Goal: Transaction & Acquisition: Purchase product/service

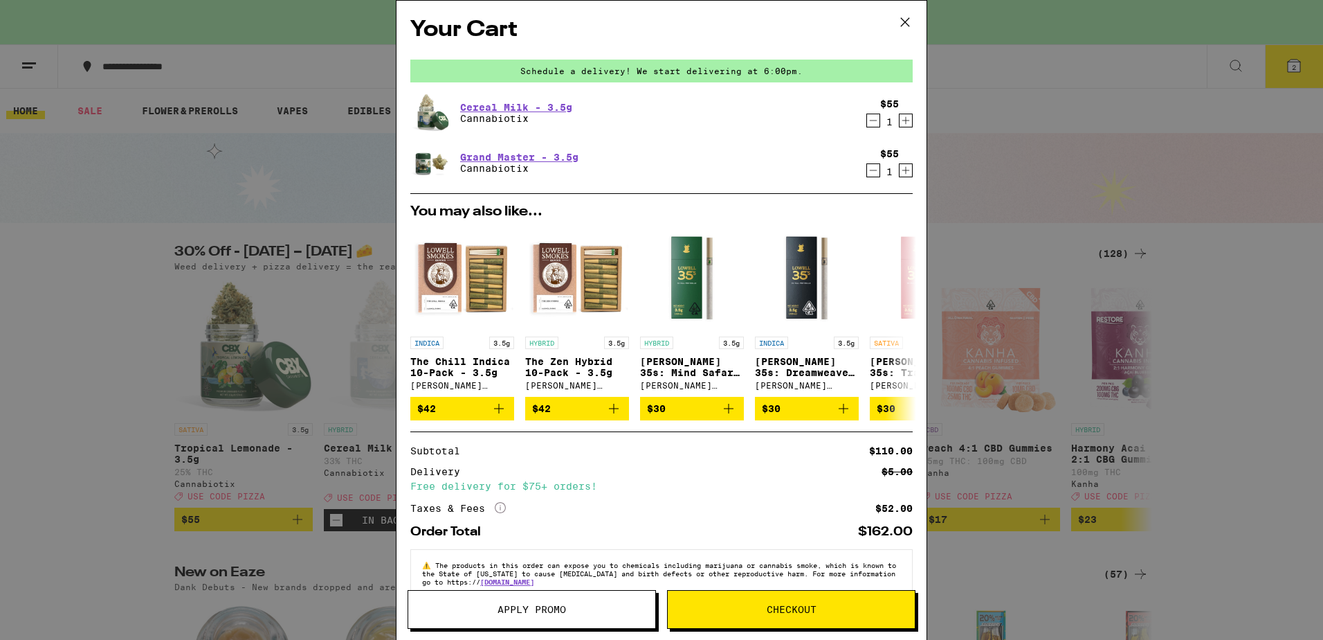
click at [867, 120] on icon "Decrement" at bounding box center [873, 120] width 12 height 17
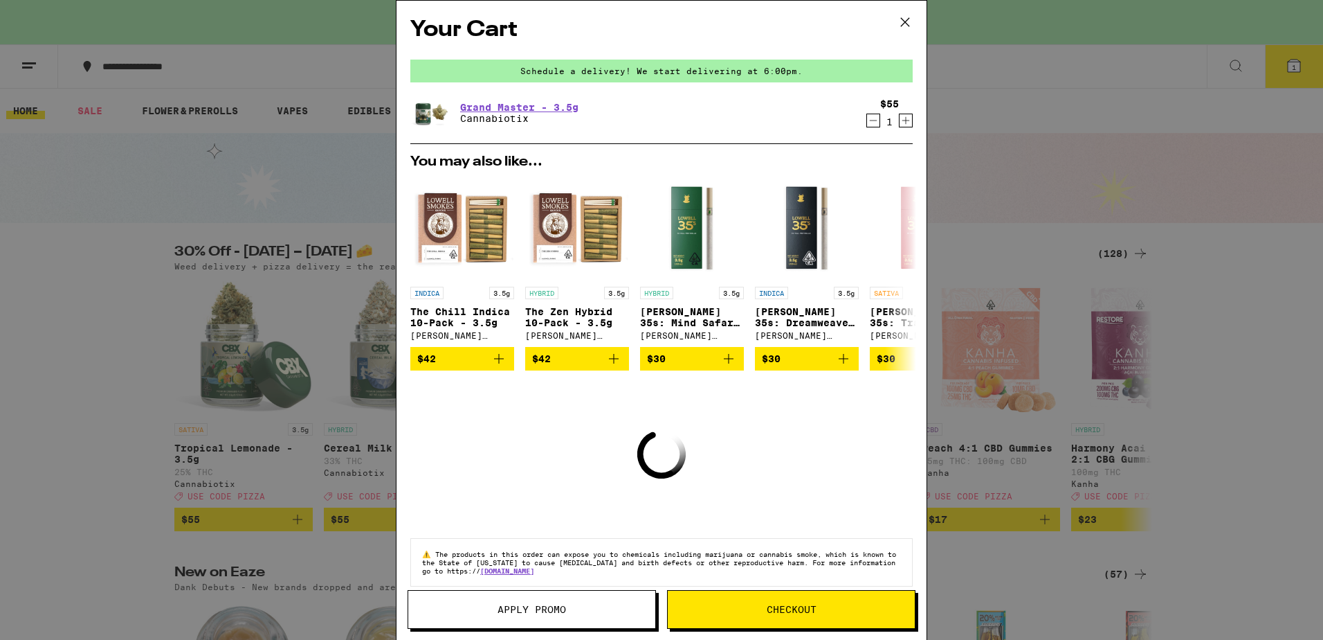
click at [867, 120] on icon "Decrement" at bounding box center [873, 120] width 12 height 17
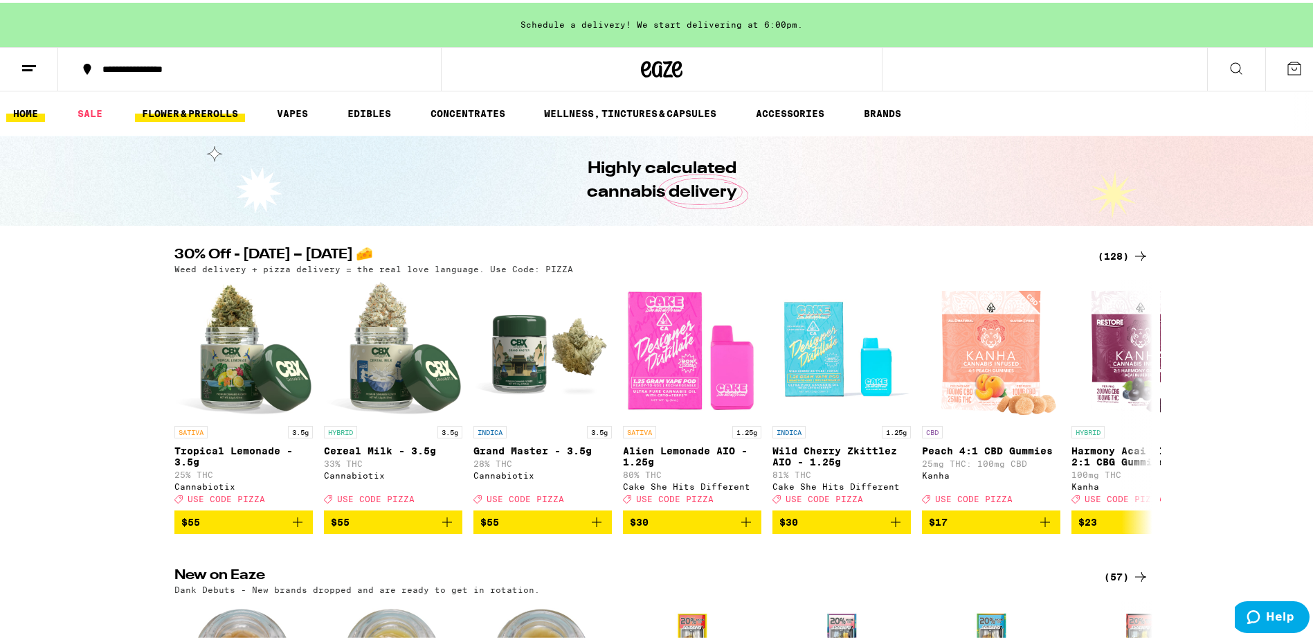
click at [164, 117] on link "FLOWER & PREROLLS" at bounding box center [190, 110] width 110 height 17
click at [199, 111] on link "FLOWER & PREROLLS" at bounding box center [190, 110] width 110 height 17
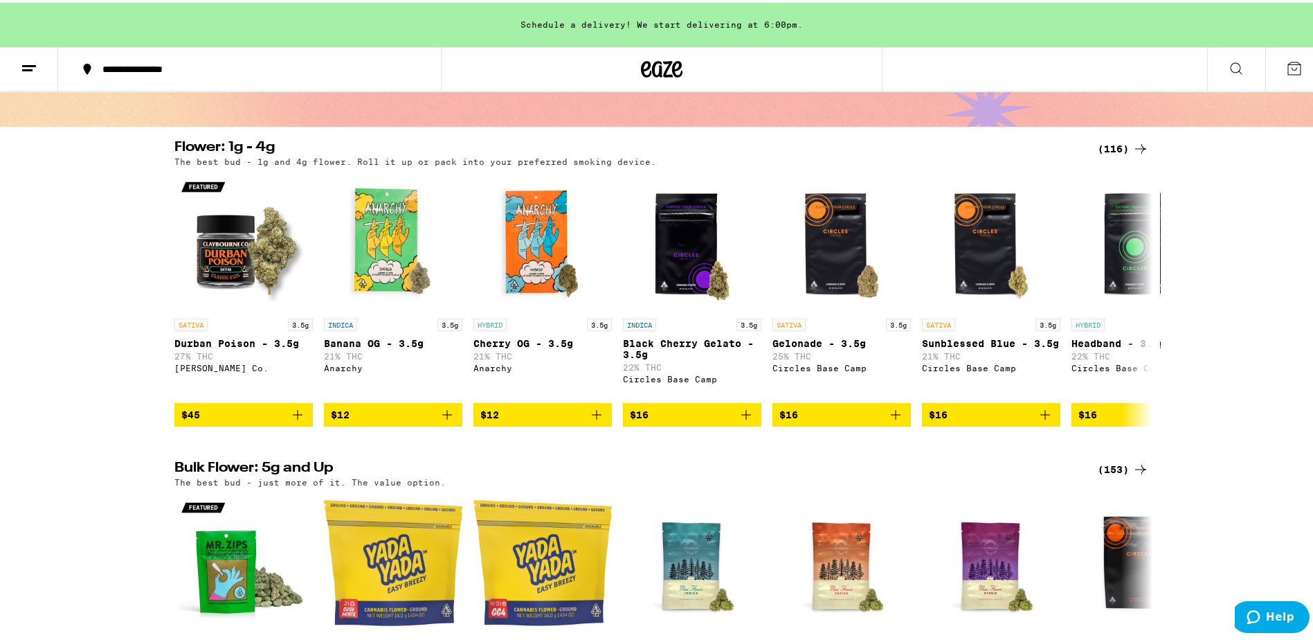
scroll to position [69, 0]
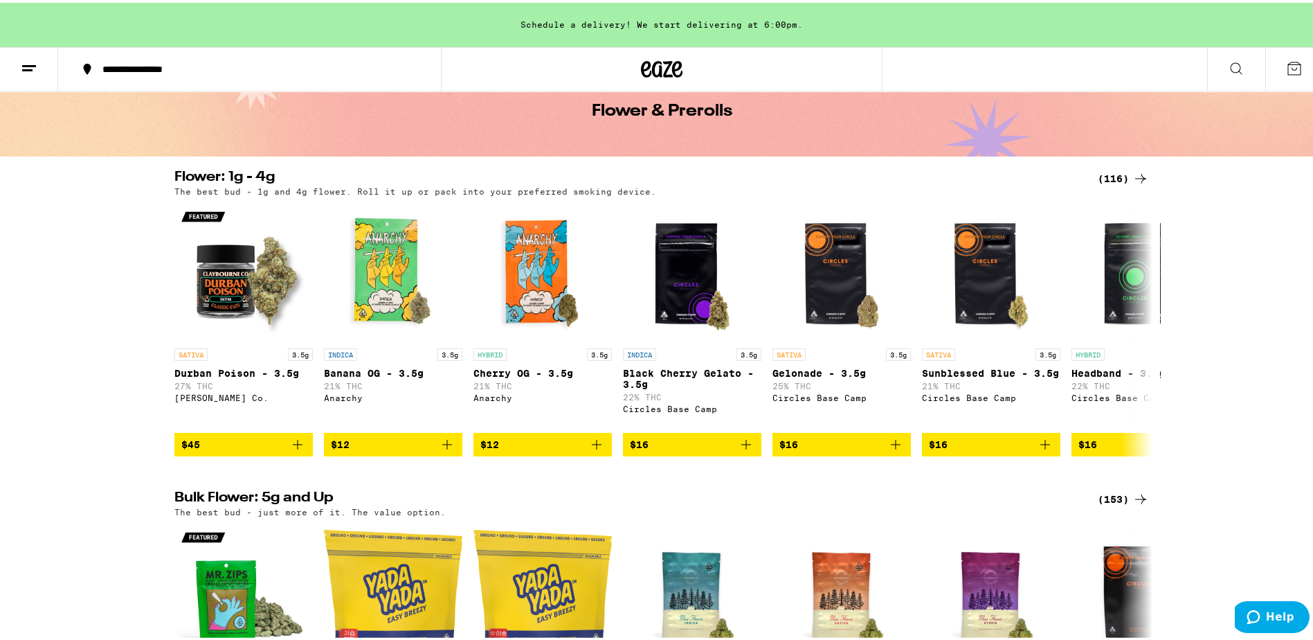
click at [1107, 177] on div "(116)" at bounding box center [1123, 176] width 51 height 17
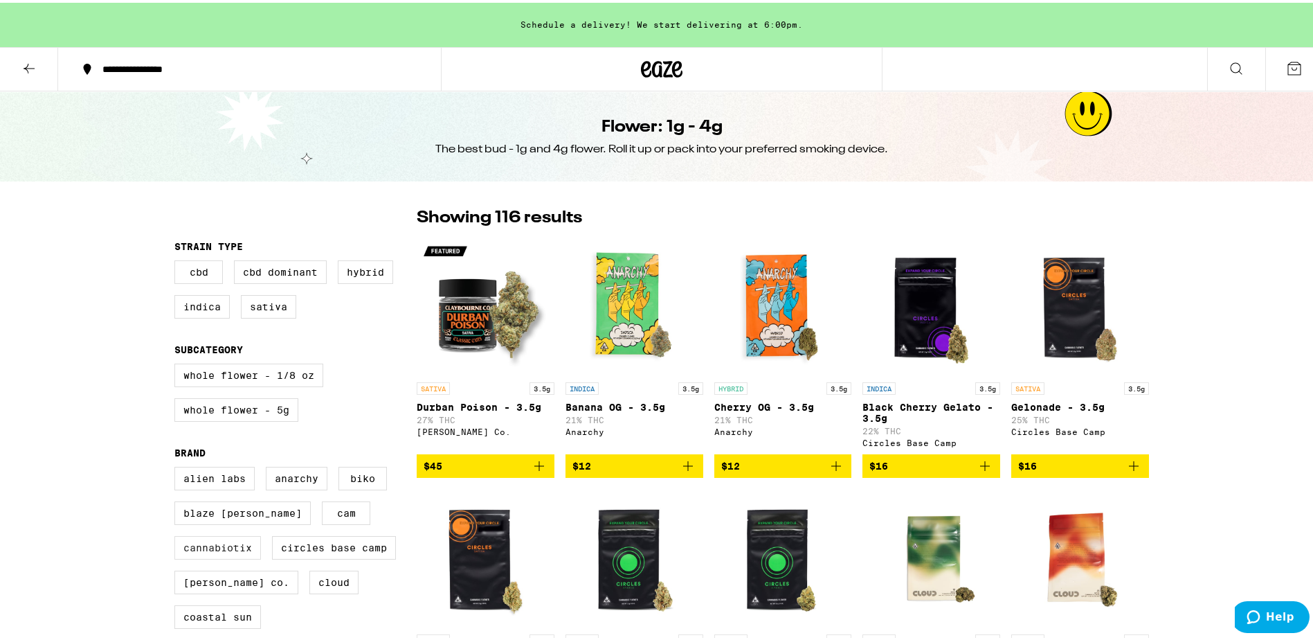
click at [201, 556] on label "Cannabiotix" at bounding box center [217, 545] width 87 height 24
click at [178, 467] on input "Cannabiotix" at bounding box center [177, 466] width 1 height 1
checkbox input "true"
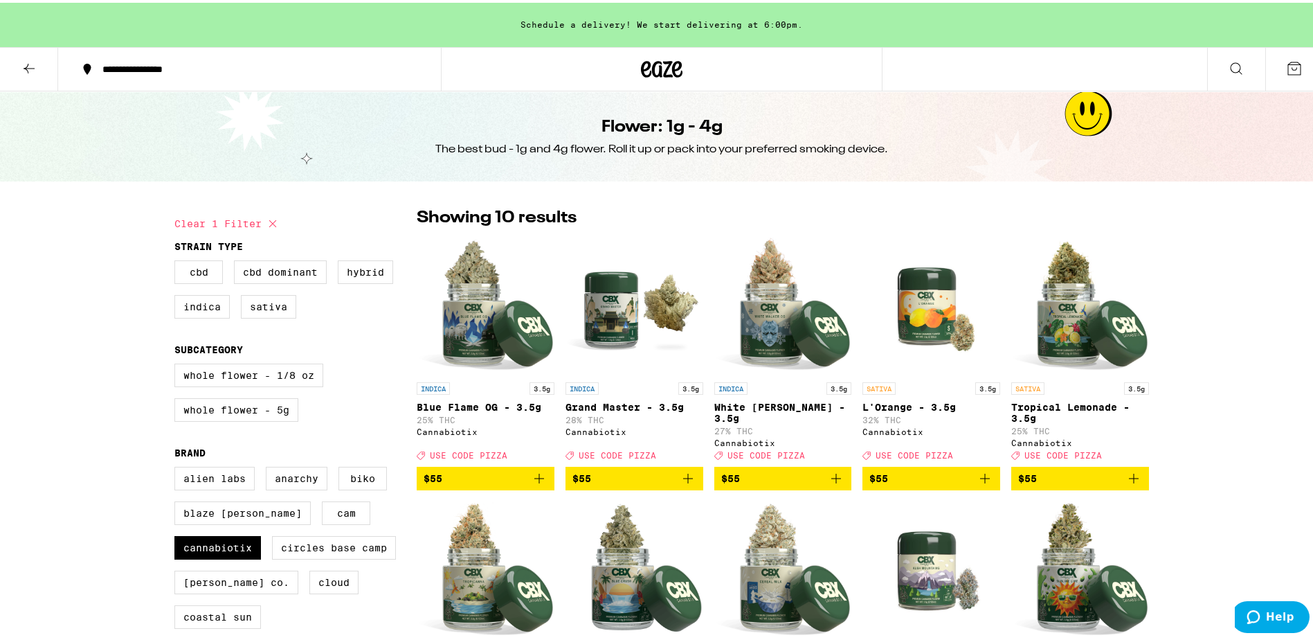
click at [680, 483] on icon "Add to bag" at bounding box center [688, 475] width 17 height 17
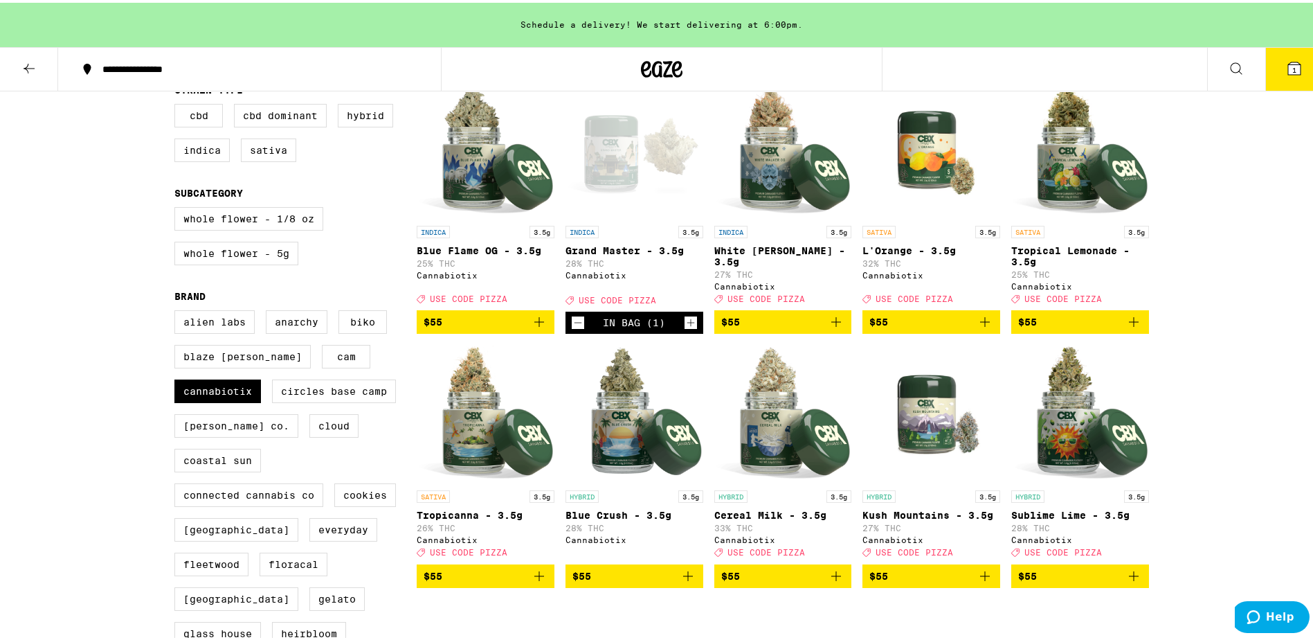
scroll to position [208, 0]
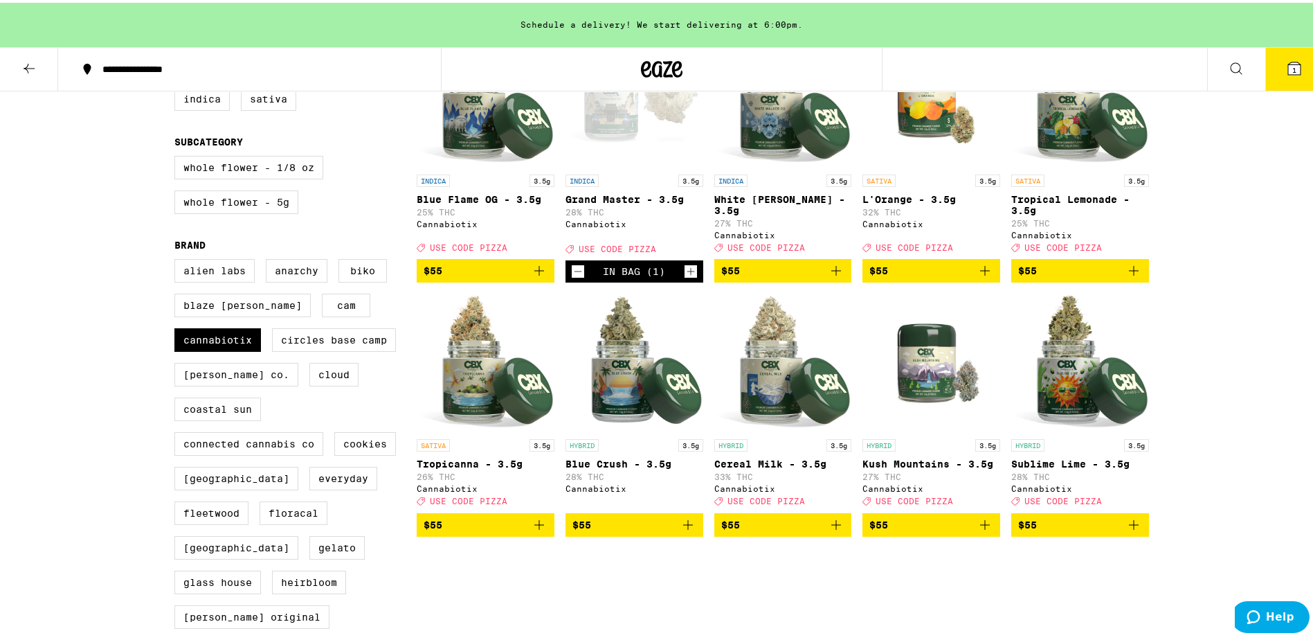
click at [979, 276] on icon "Add to bag" at bounding box center [985, 268] width 17 height 17
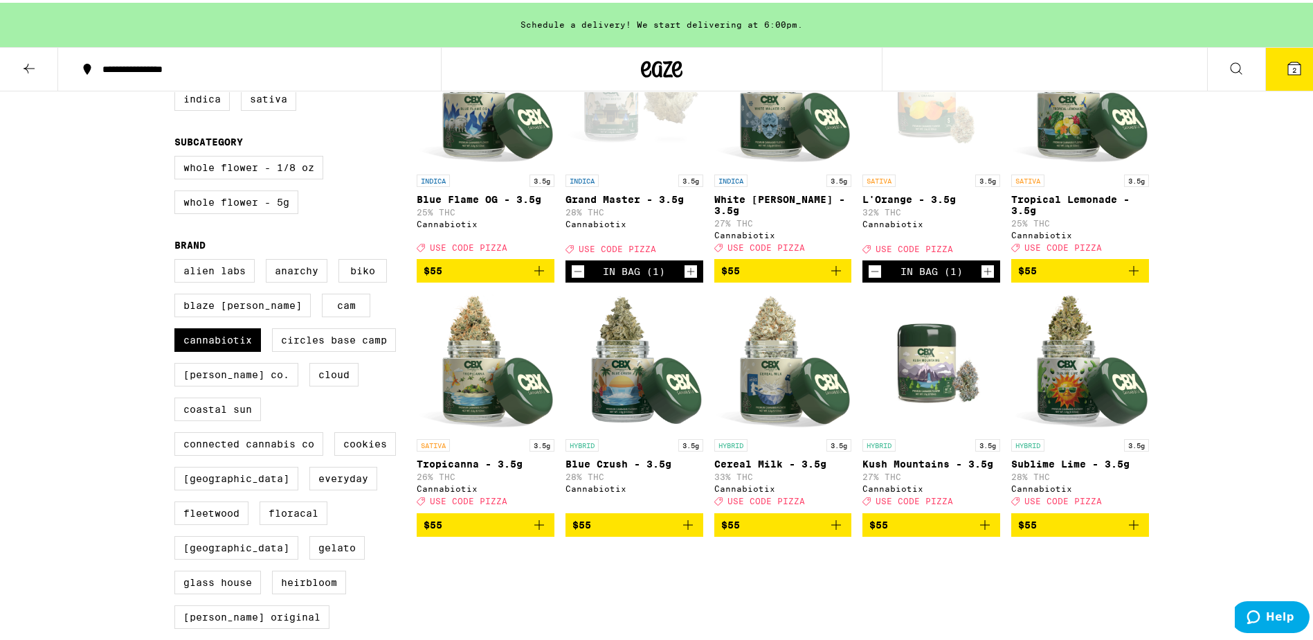
click at [829, 530] on icon "Add to bag" at bounding box center [836, 522] width 17 height 17
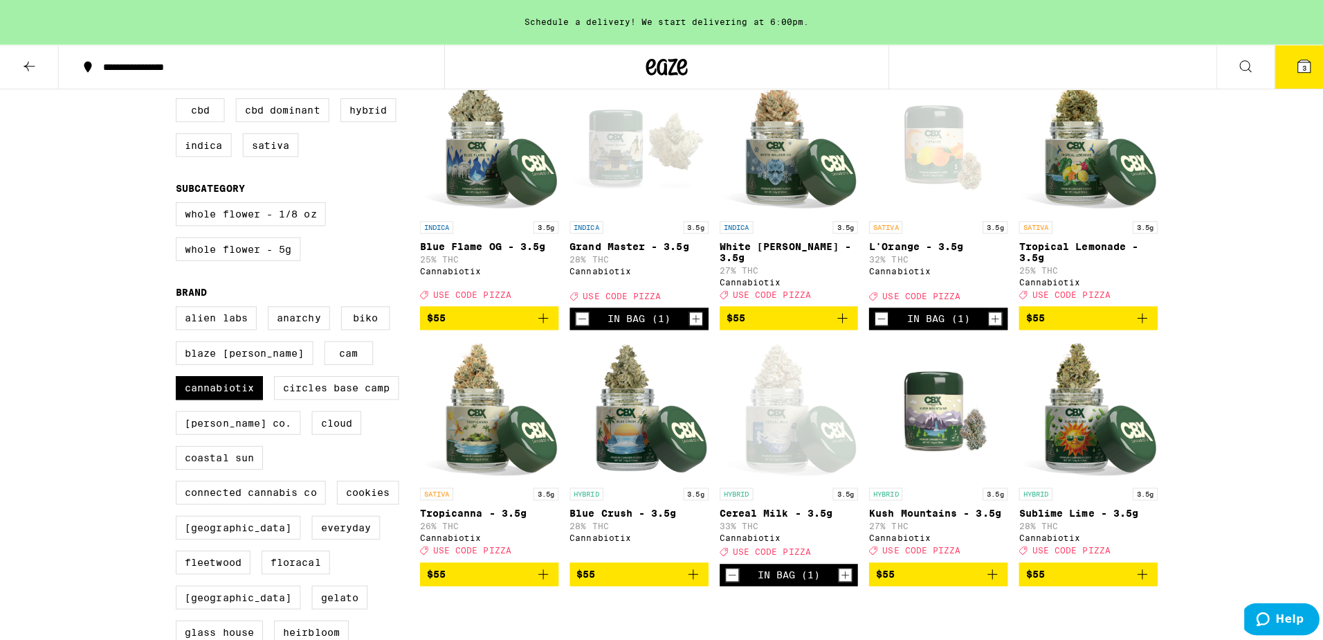
scroll to position [138, 0]
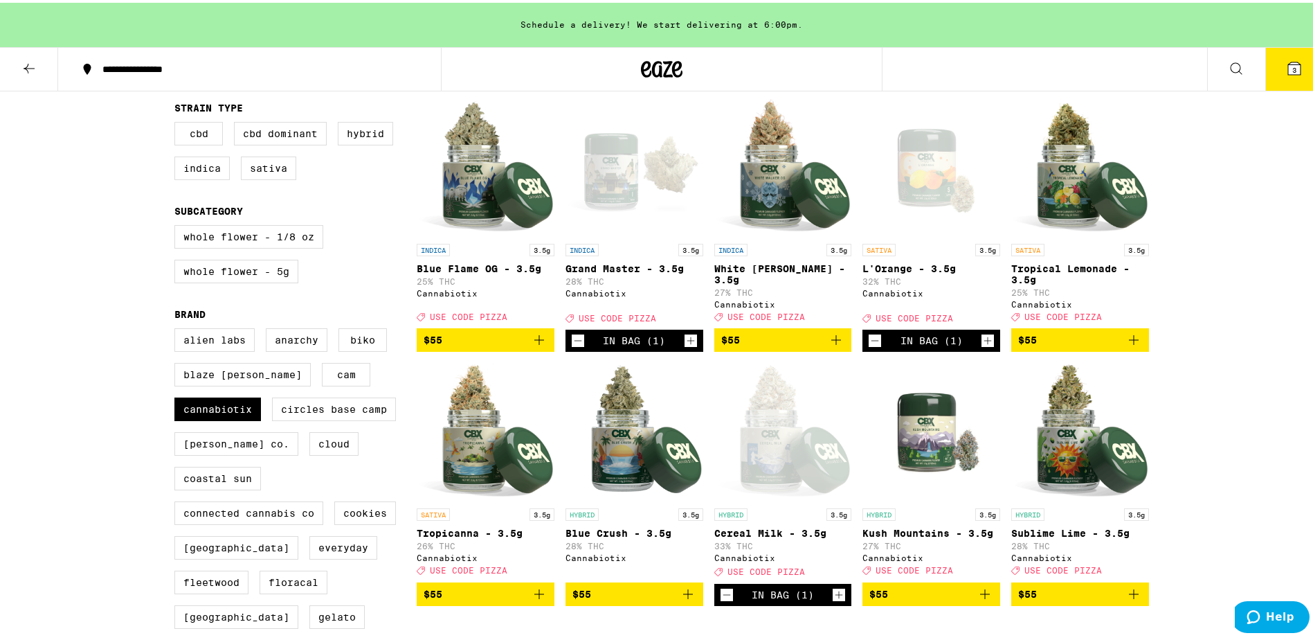
click at [1288, 69] on icon at bounding box center [1294, 66] width 12 height 12
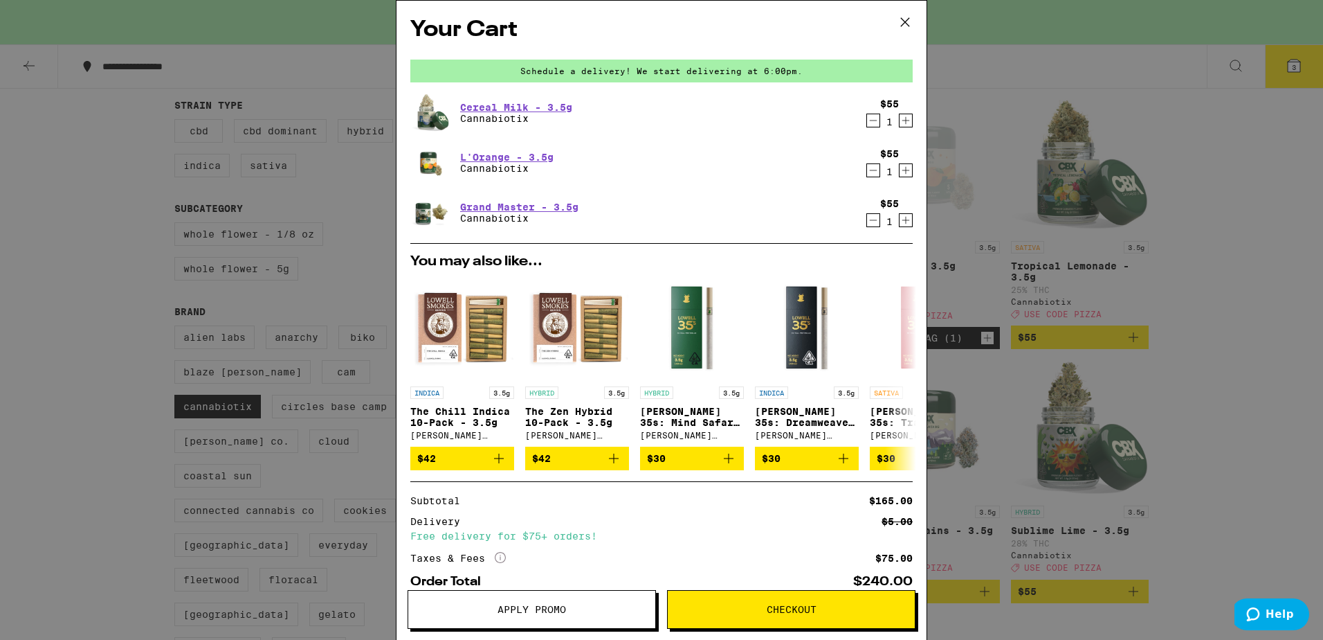
click at [796, 608] on span "Checkout" at bounding box center [792, 609] width 50 height 10
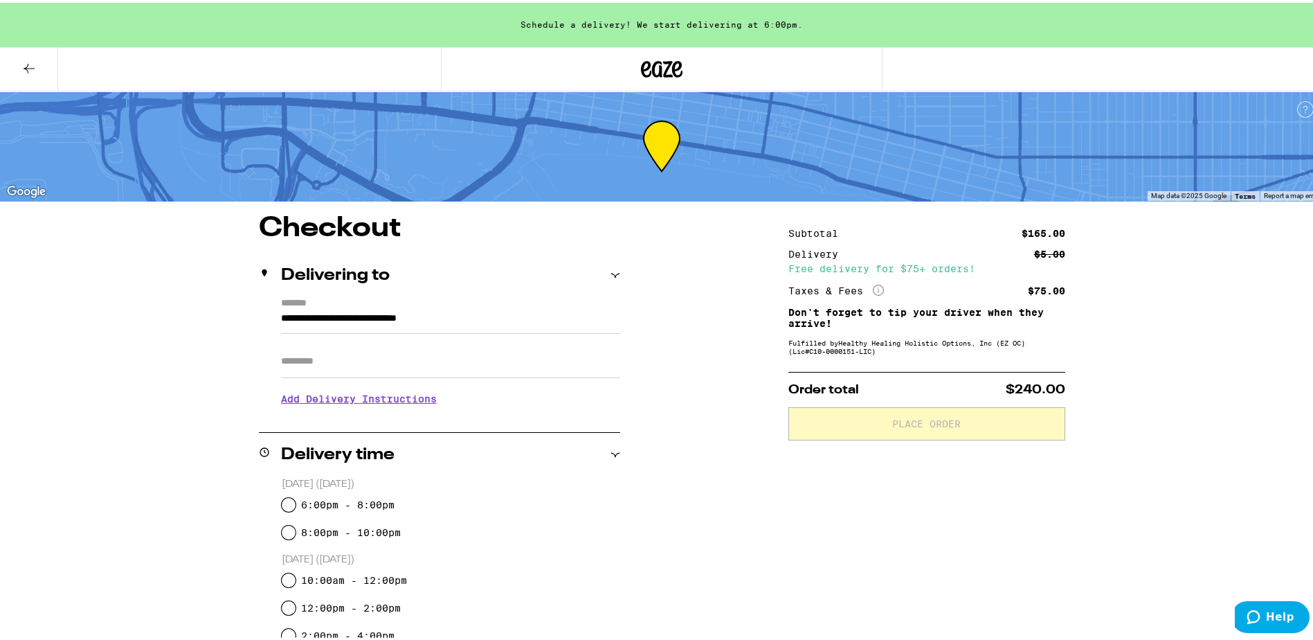
click at [295, 365] on input "Apt/Suite" at bounding box center [450, 358] width 339 height 33
type input "**********"
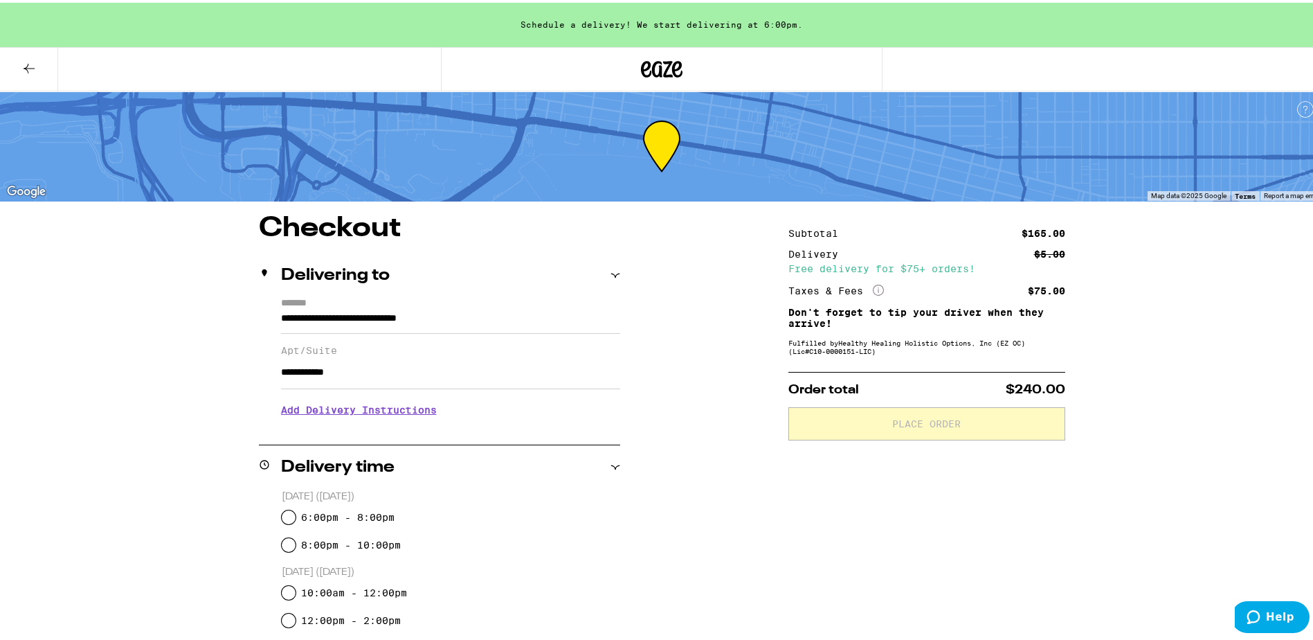
click at [322, 413] on h3 "Add Delivery Instructions" at bounding box center [450, 407] width 339 height 32
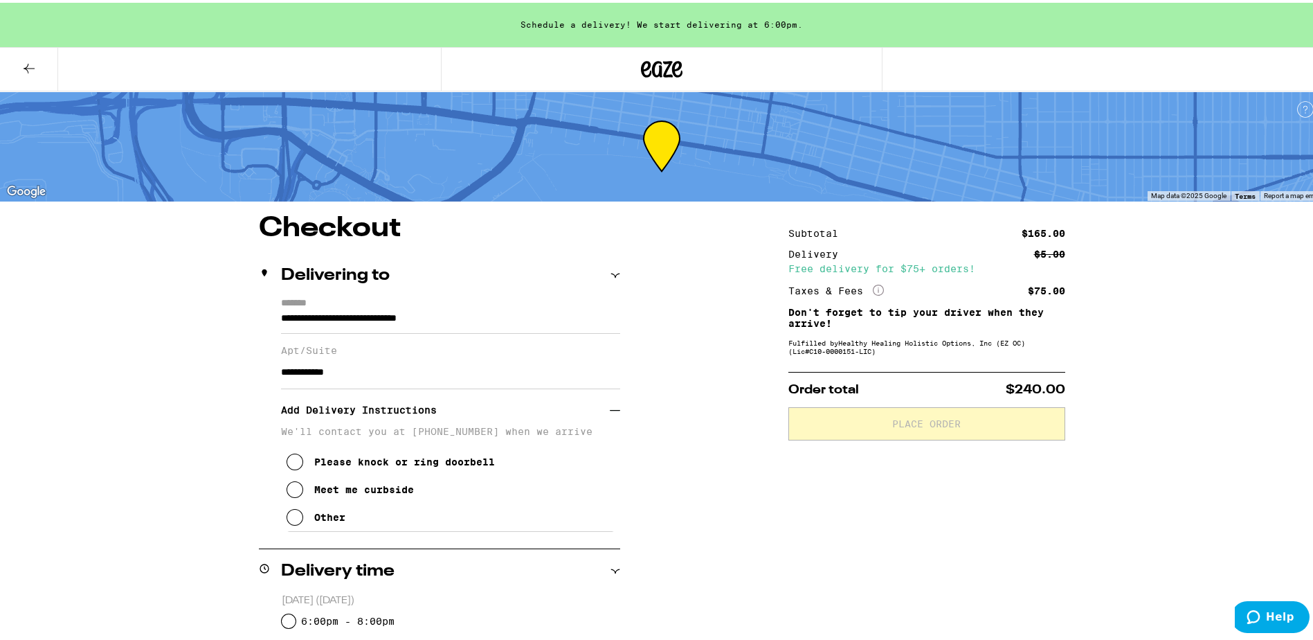
click at [292, 520] on icon at bounding box center [295, 514] width 17 height 17
click at [292, 551] on textarea "Enter any other delivery instructions you want driver to know" at bounding box center [450, 560] width 329 height 65
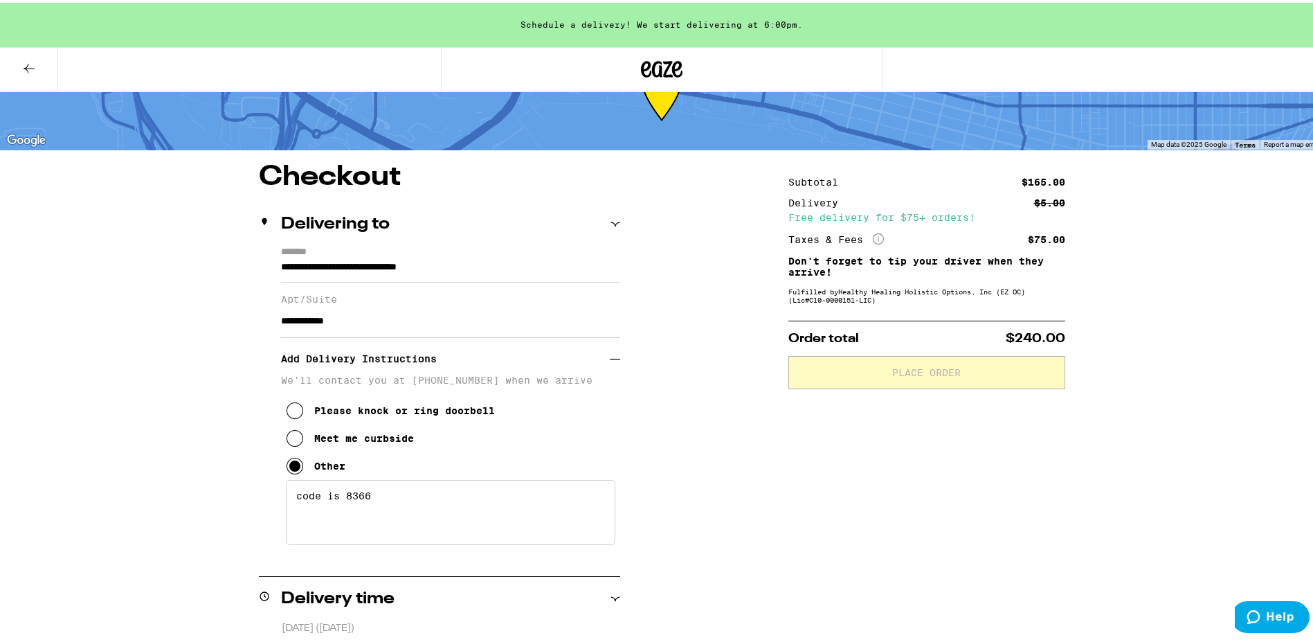
scroll to position [346, 0]
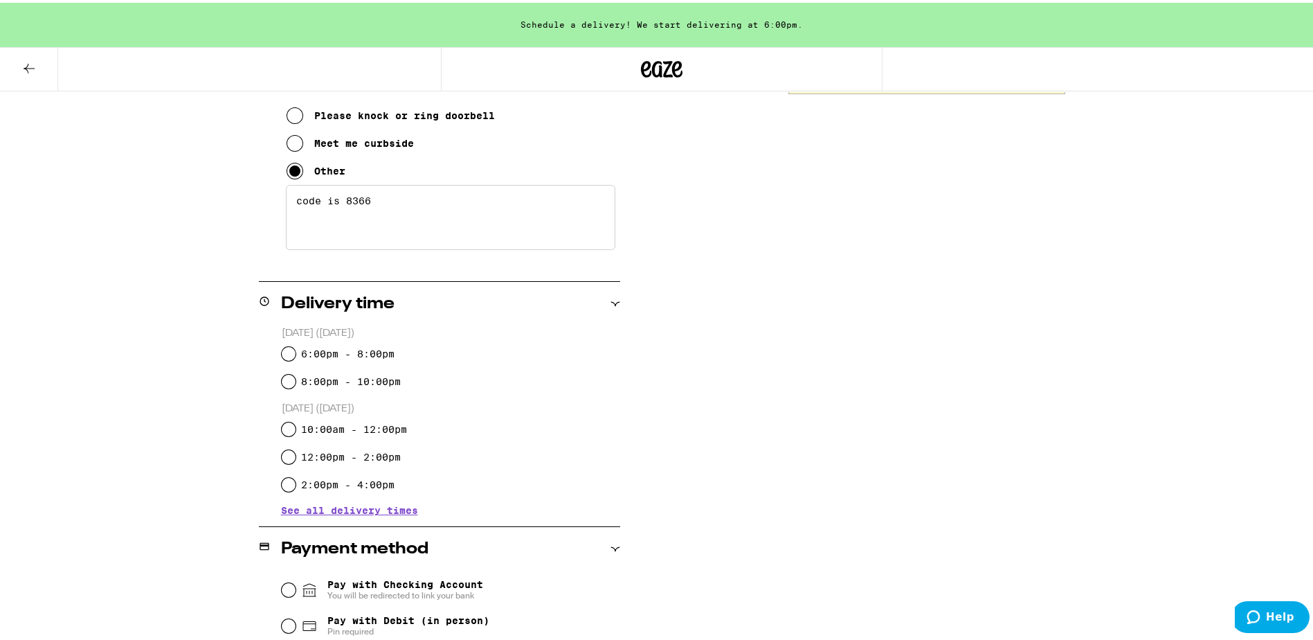
type textarea "code is 8366"
click at [289, 351] on input "6:00pm - 8:00pm" at bounding box center [289, 351] width 14 height 14
radio input "true"
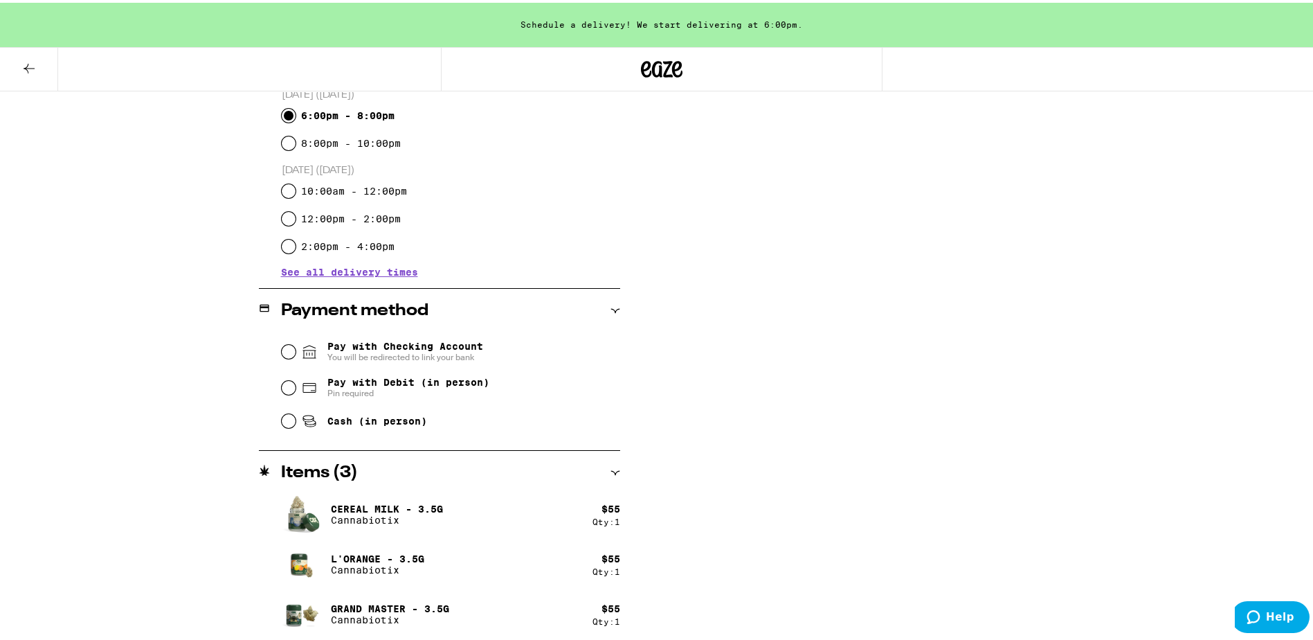
scroll to position [587, 0]
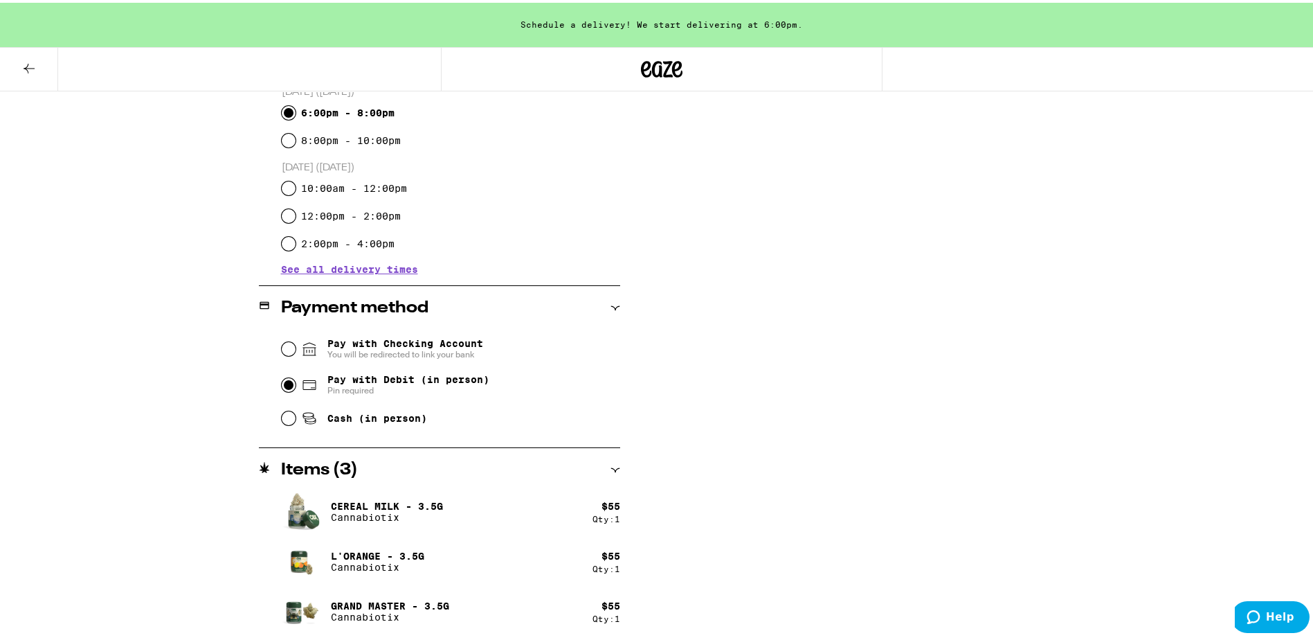
click at [283, 388] on input "Pay with Debit (in person) Pin required" at bounding box center [289, 382] width 14 height 14
radio input "true"
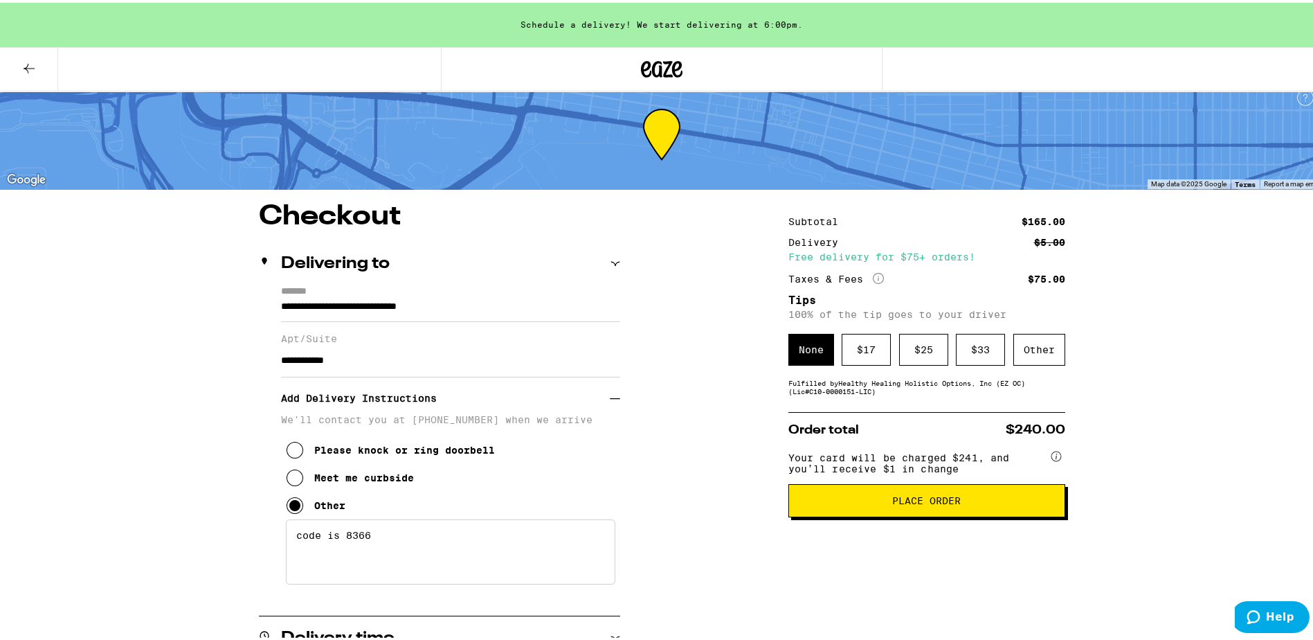
scroll to position [0, 0]
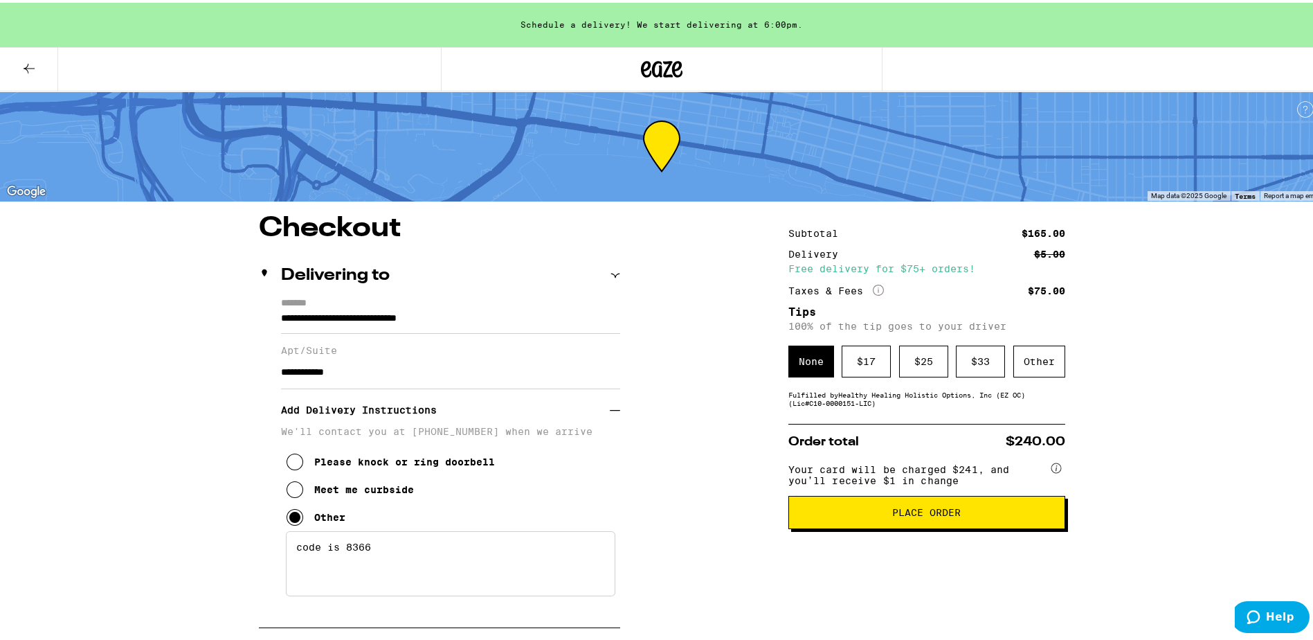
click at [863, 356] on div "$ 17" at bounding box center [866, 359] width 49 height 32
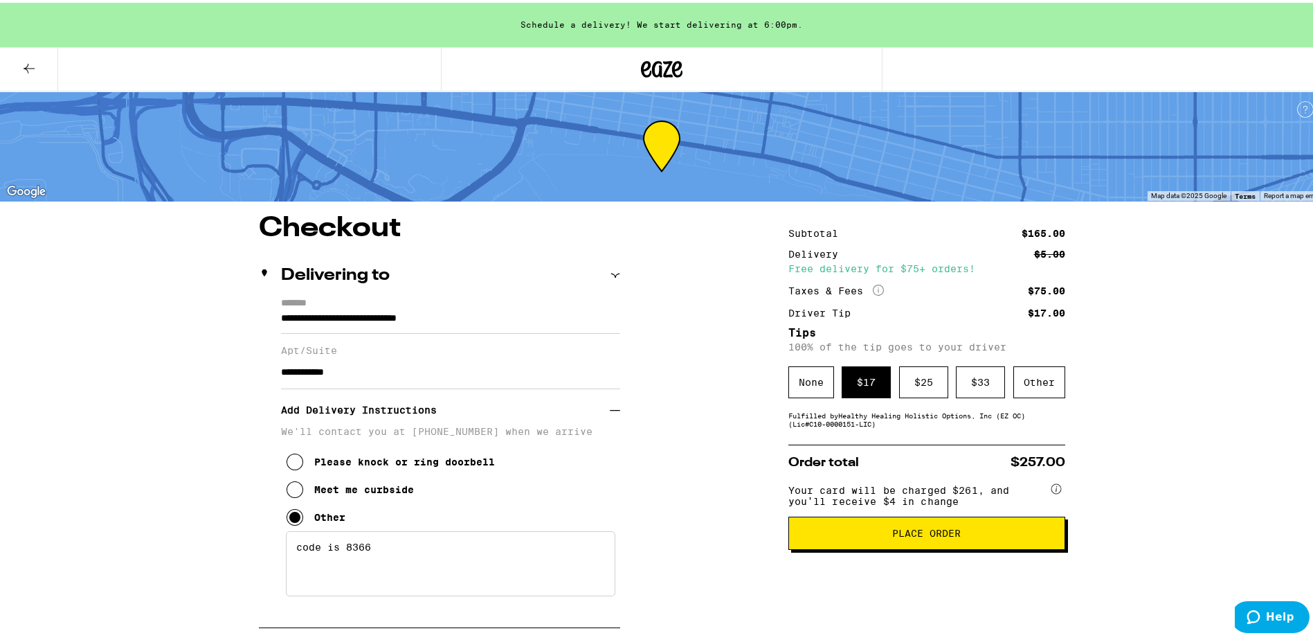
click at [934, 535] on span "Place Order" at bounding box center [926, 530] width 69 height 10
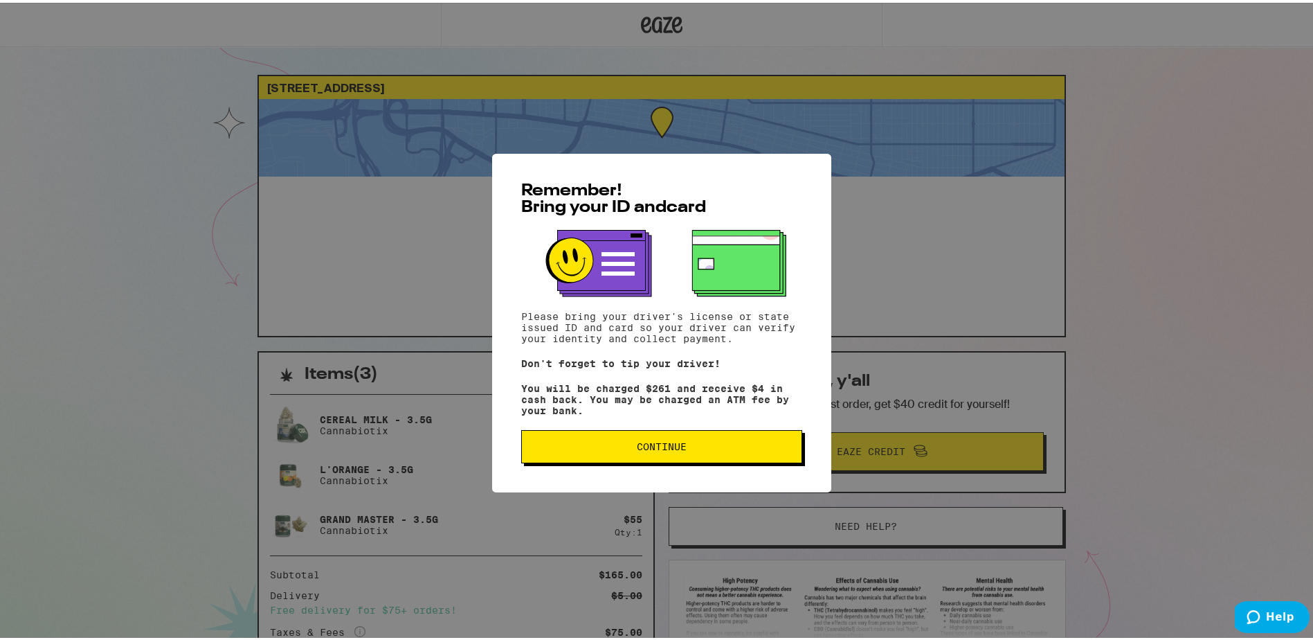
click at [685, 456] on button "Continue" at bounding box center [661, 443] width 281 height 33
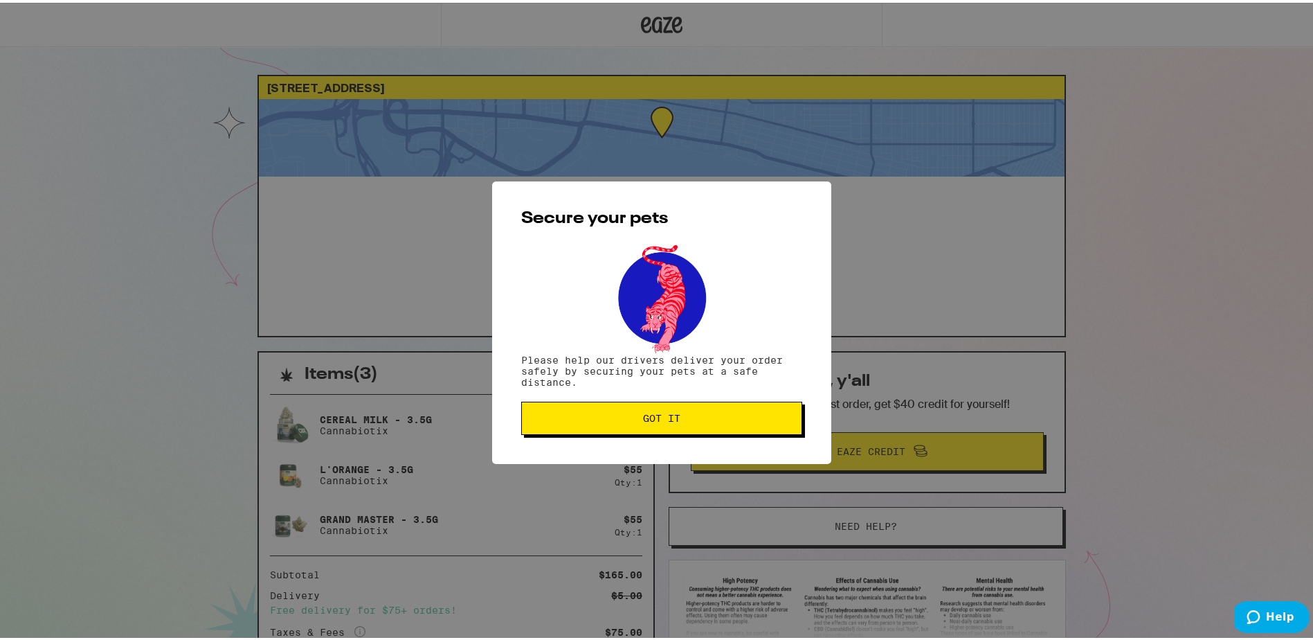
click at [674, 420] on span "Got it" at bounding box center [661, 415] width 37 height 10
